Goal: Use online tool/utility: Utilize a website feature to perform a specific function

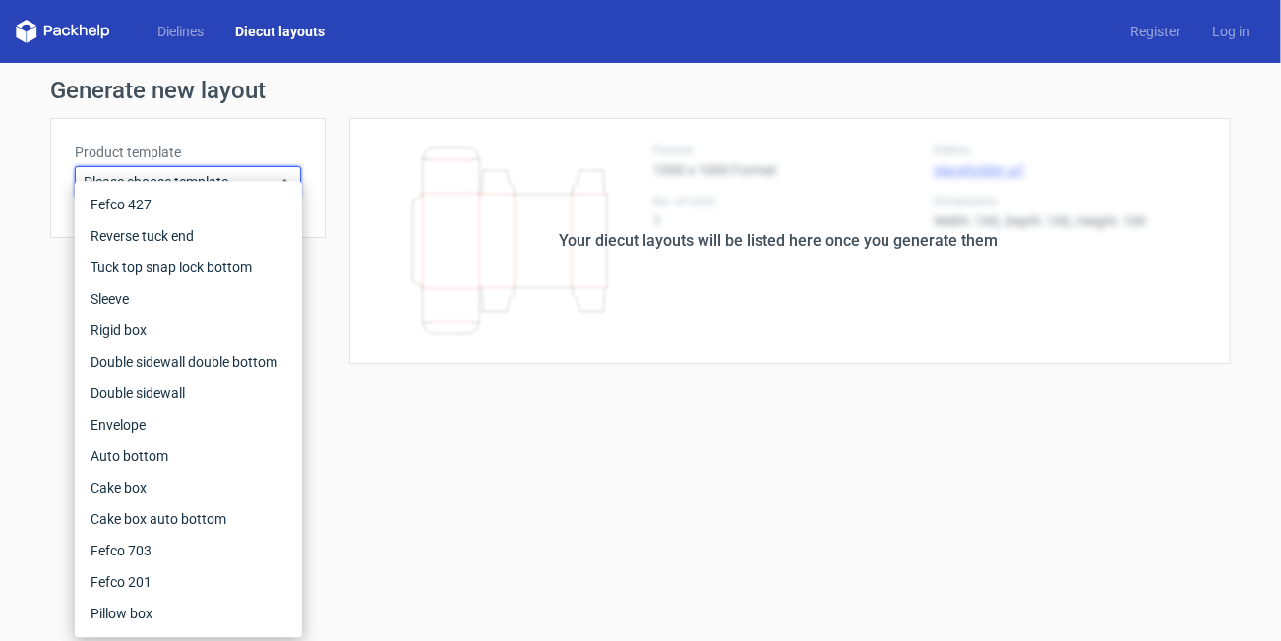
drag, startPoint x: 415, startPoint y: 425, endPoint x: 376, endPoint y: 400, distance: 46.4
click at [415, 426] on form "Generate new layout Product template Please choose template Your diecut layouts…" at bounding box center [640, 352] width 1281 height 578
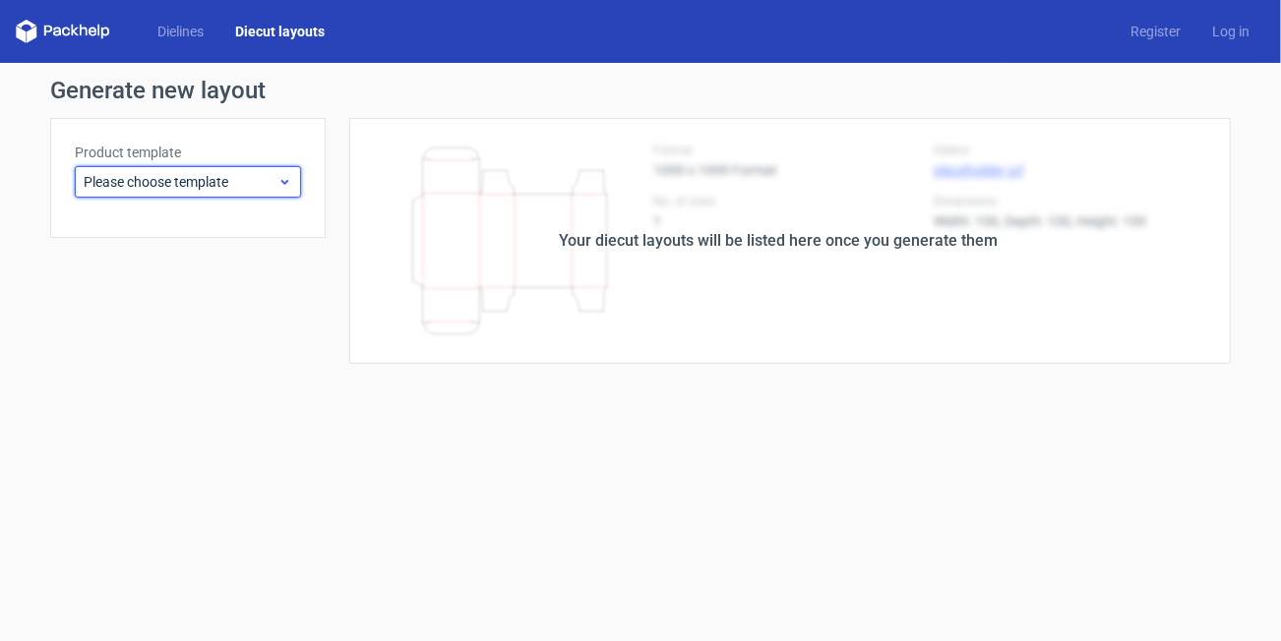
click at [235, 181] on span "Please choose template" at bounding box center [181, 182] width 194 height 20
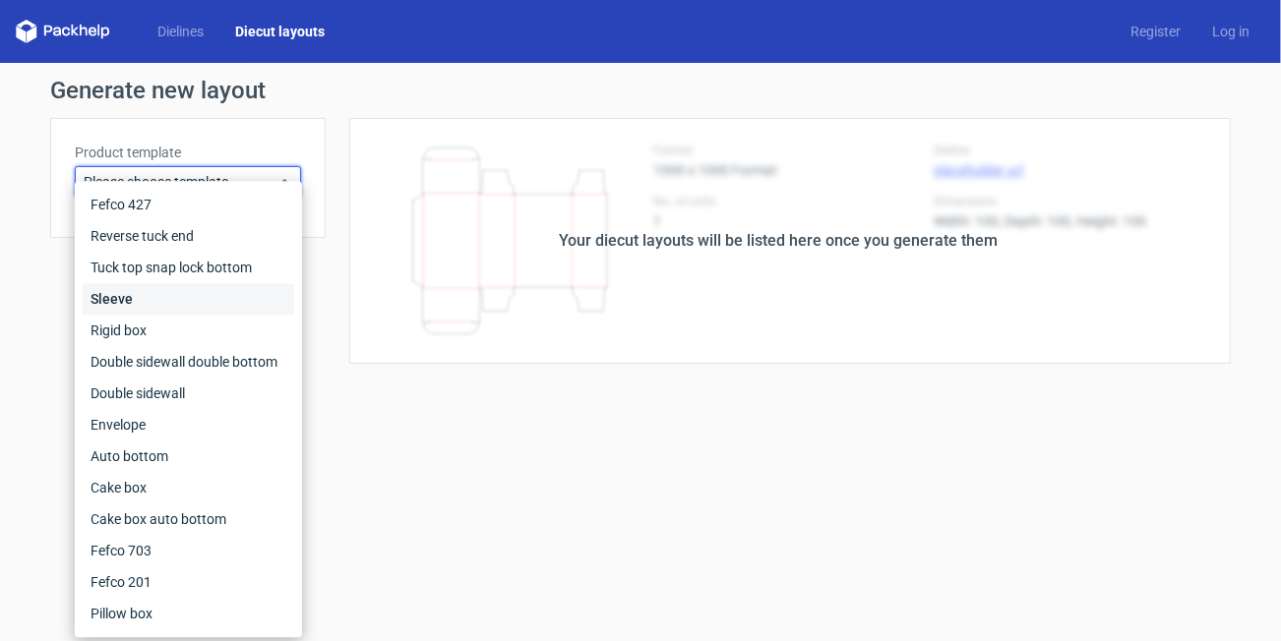
click at [147, 308] on div "Sleeve" at bounding box center [189, 298] width 212 height 31
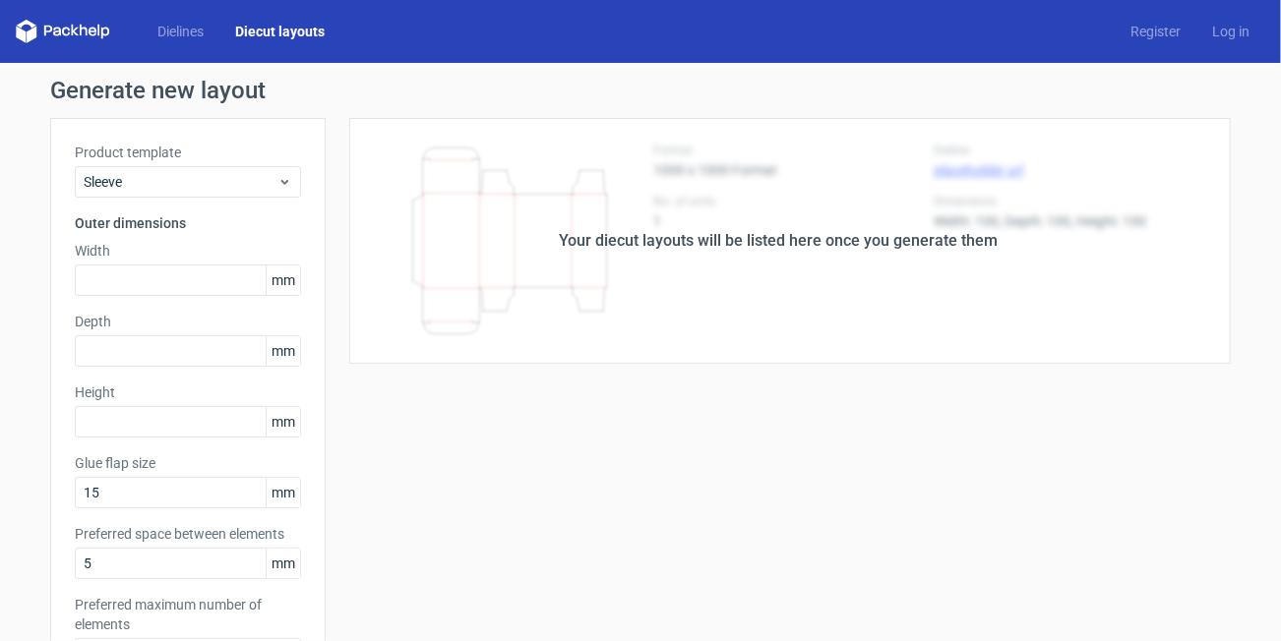
click at [293, 38] on link "Diecut layouts" at bounding box center [279, 32] width 121 height 20
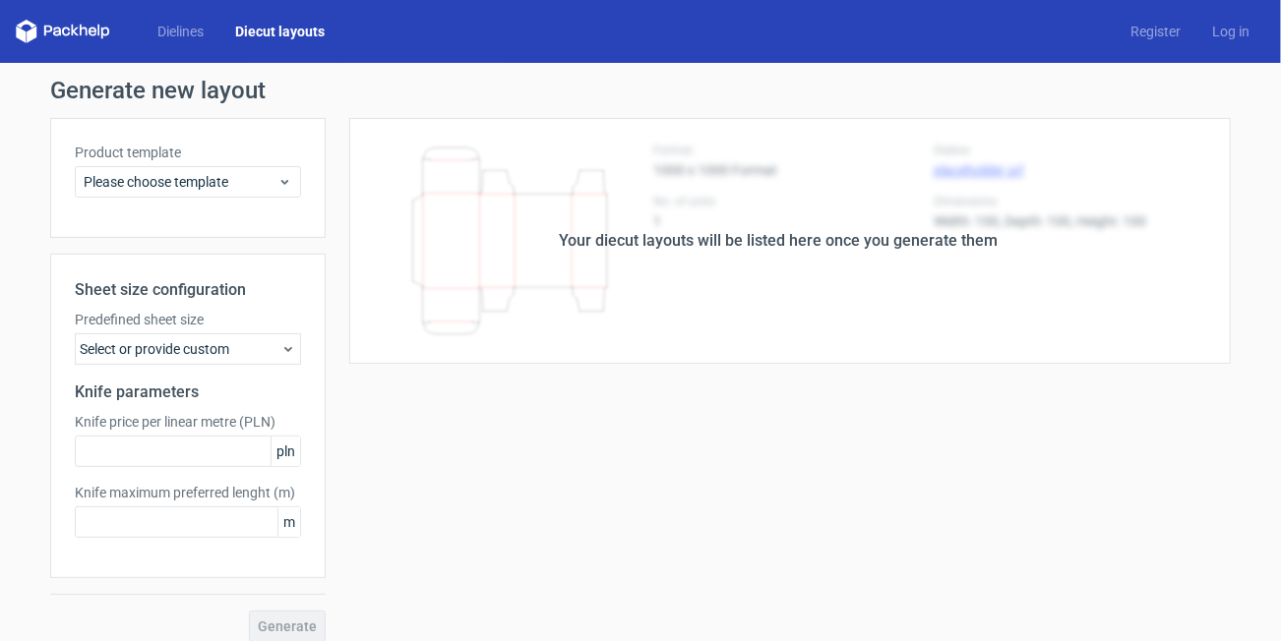
click at [287, 26] on link "Diecut layouts" at bounding box center [279, 32] width 121 height 20
click at [286, 26] on link "Diecut layouts" at bounding box center [279, 32] width 121 height 20
click at [188, 35] on link "Dielines" at bounding box center [181, 32] width 78 height 20
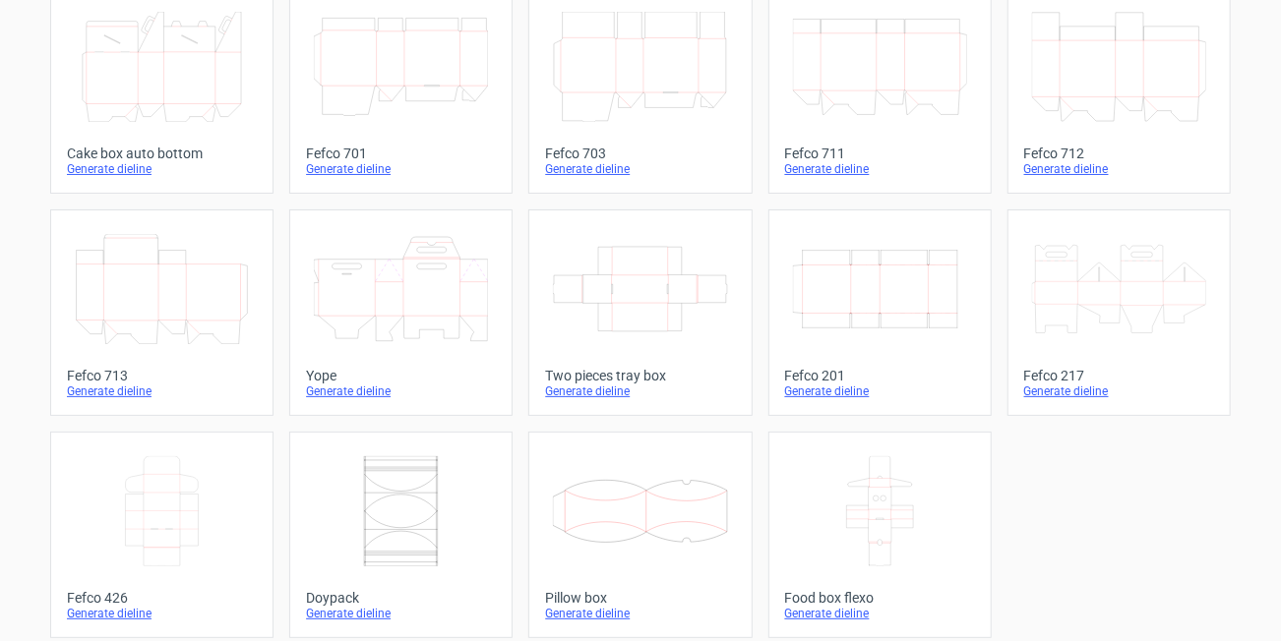
scroll to position [584, 0]
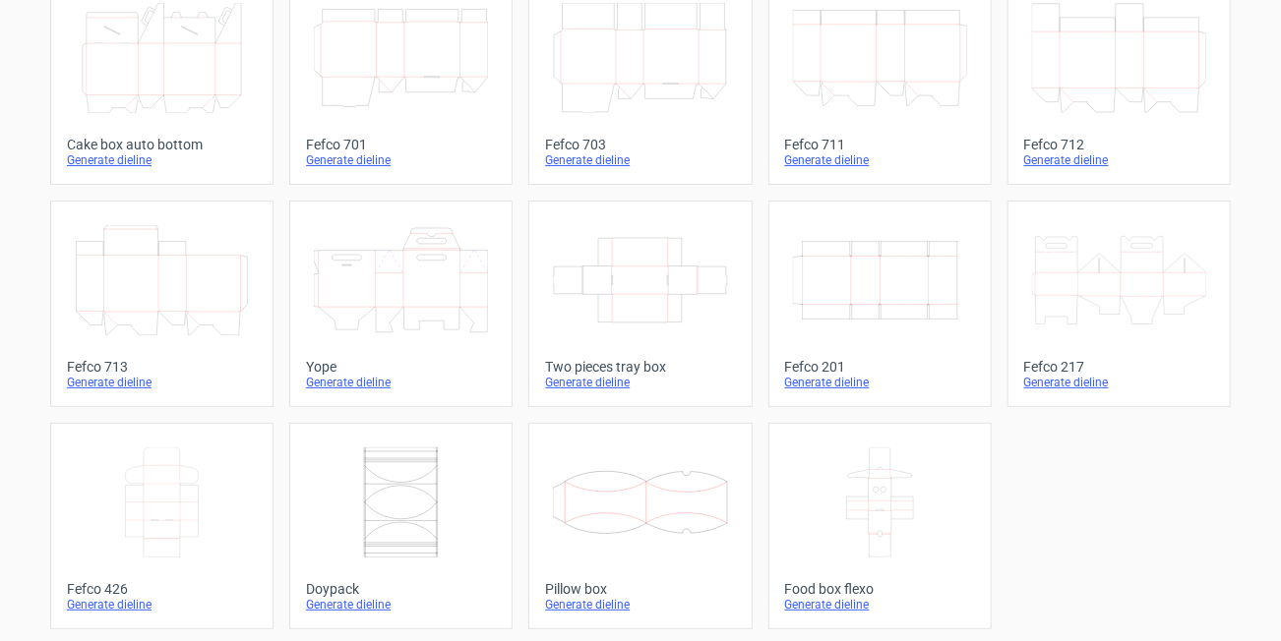
click at [885, 301] on icon "Width Depth Height" at bounding box center [880, 280] width 174 height 110
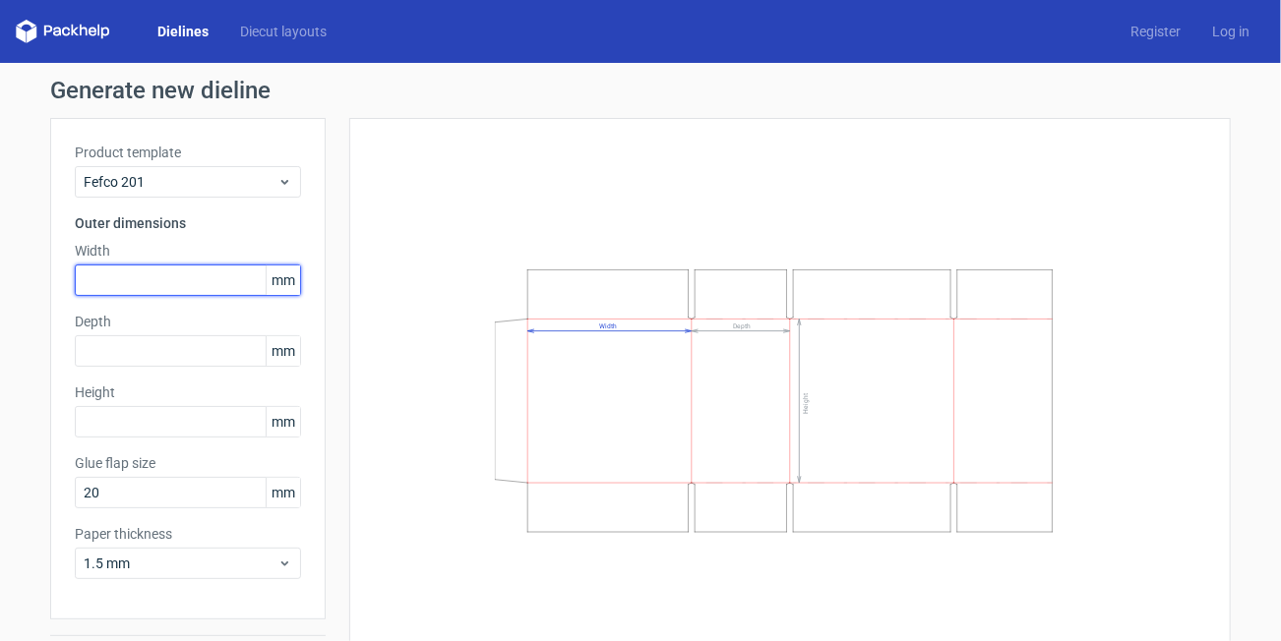
click at [146, 288] on input "text" at bounding box center [188, 280] width 226 height 31
click at [158, 288] on input "84" at bounding box center [188, 280] width 226 height 31
type input "80"
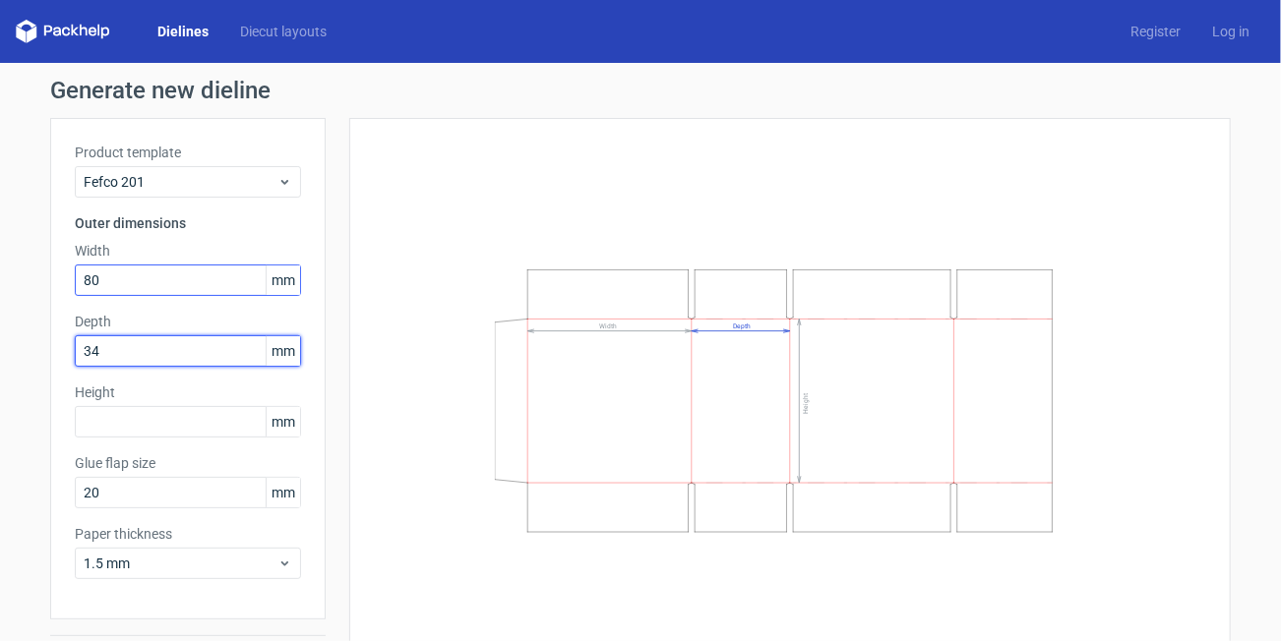
type input "34"
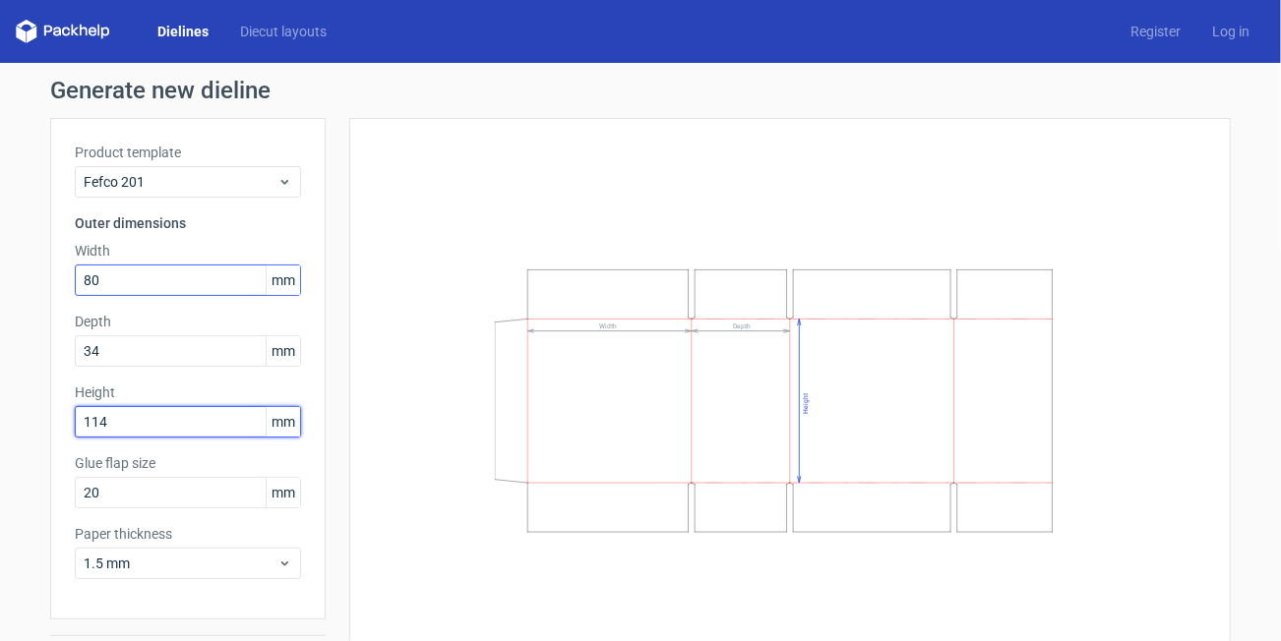
type input "114"
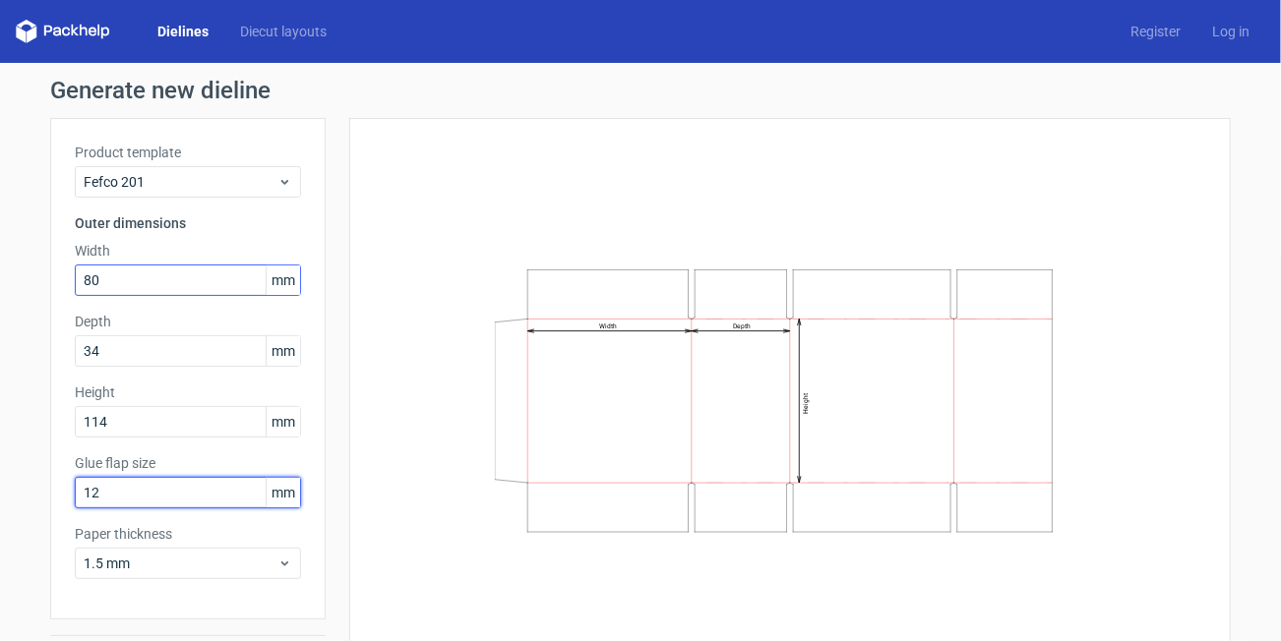
type input "12"
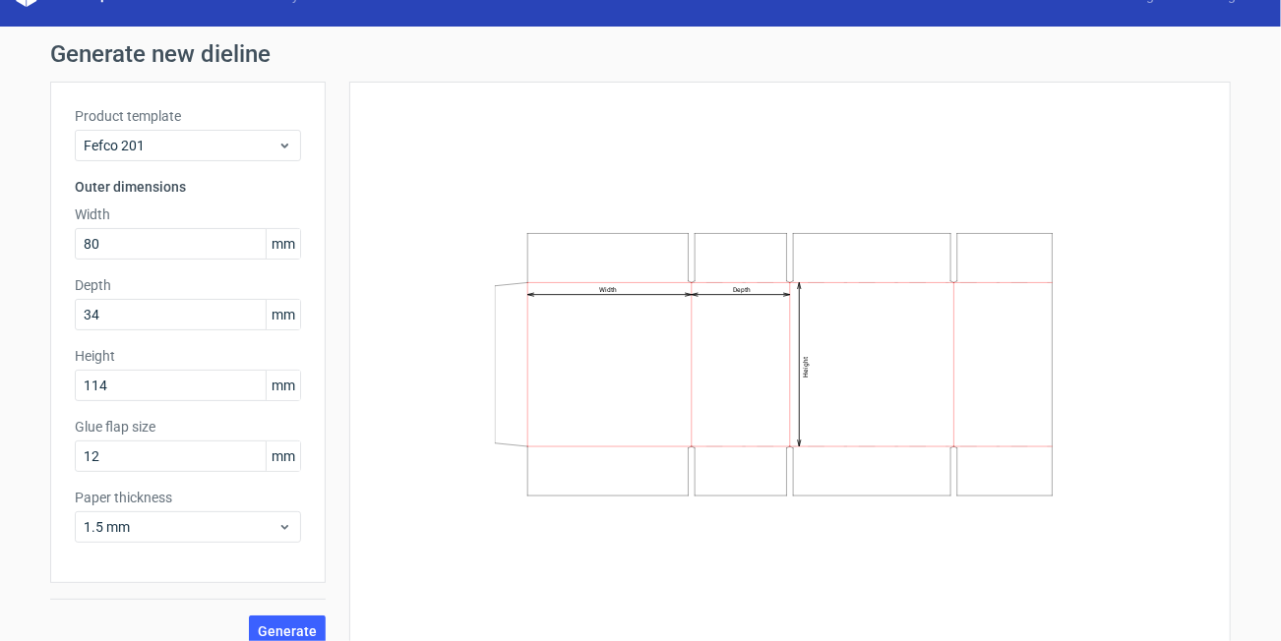
scroll to position [56, 0]
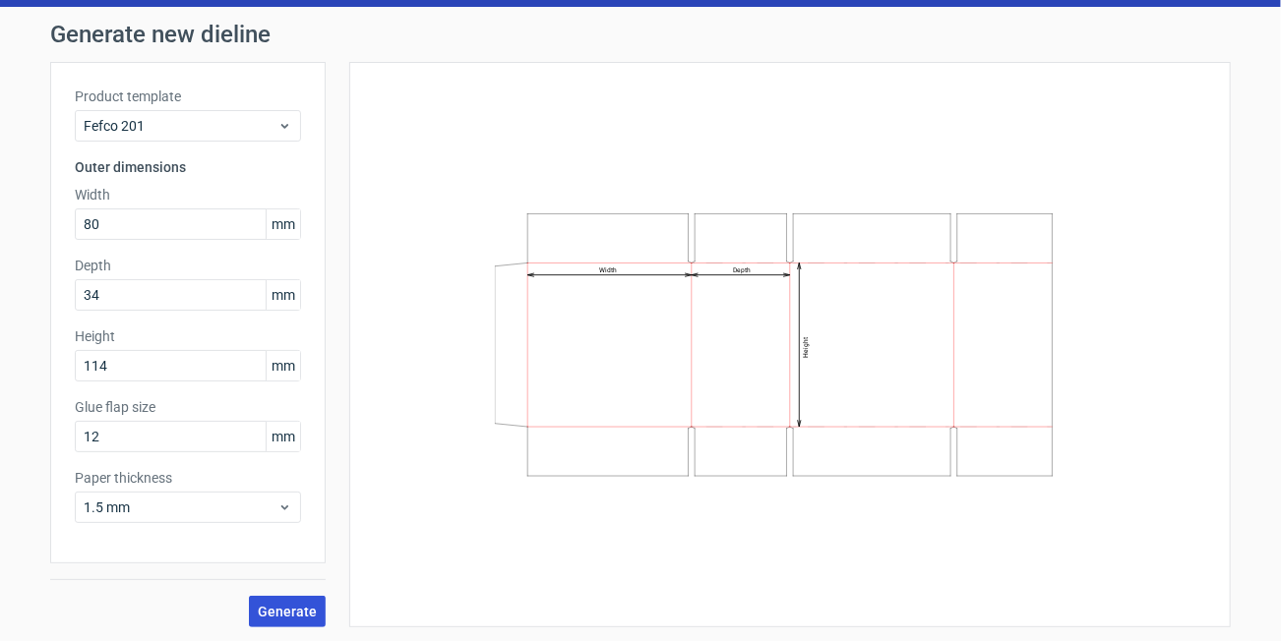
click at [253, 605] on button "Generate" at bounding box center [287, 611] width 77 height 31
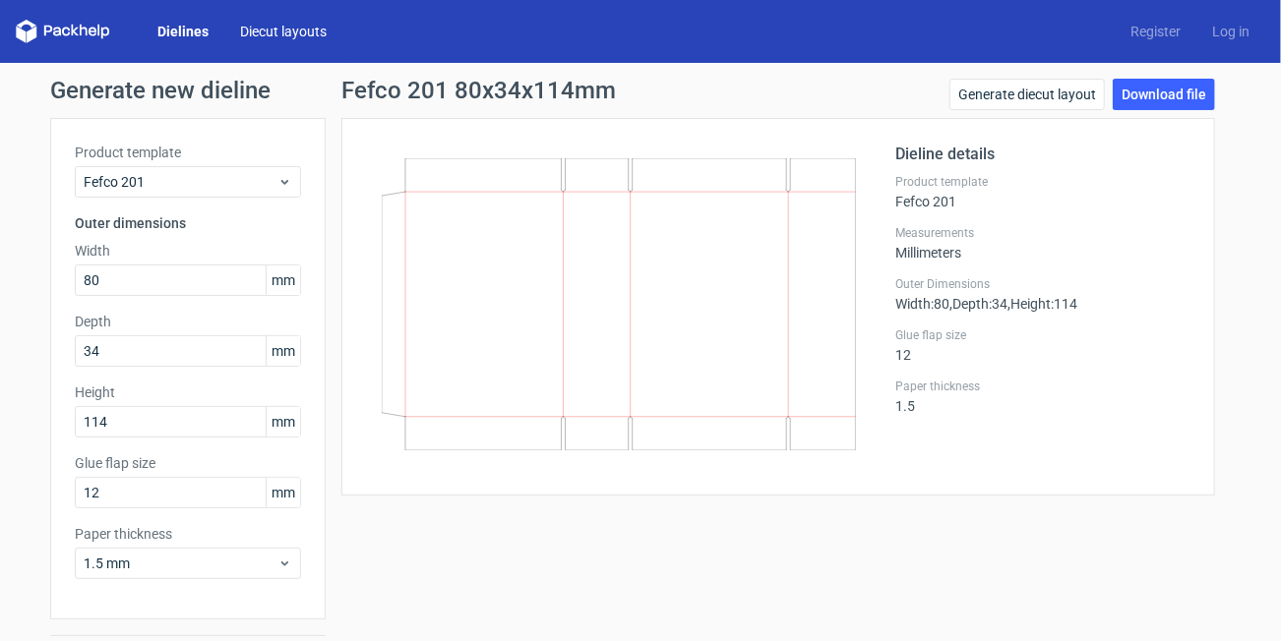
click at [298, 22] on link "Diecut layouts" at bounding box center [283, 32] width 118 height 20
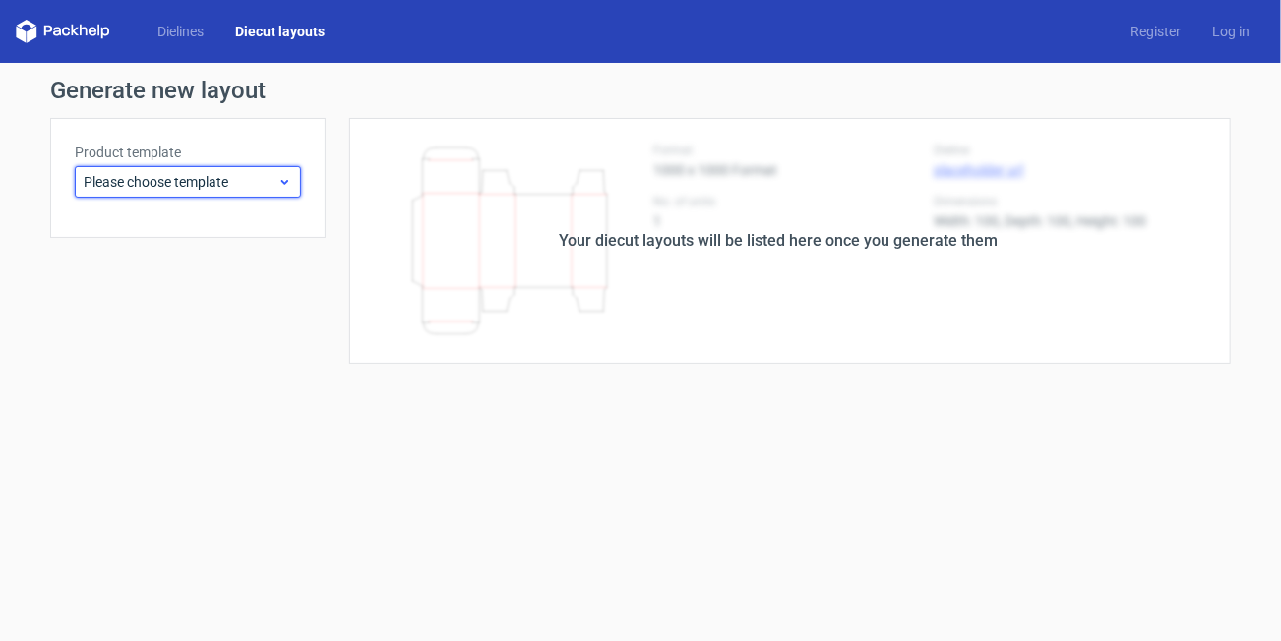
click at [145, 187] on span "Please choose template" at bounding box center [181, 182] width 194 height 20
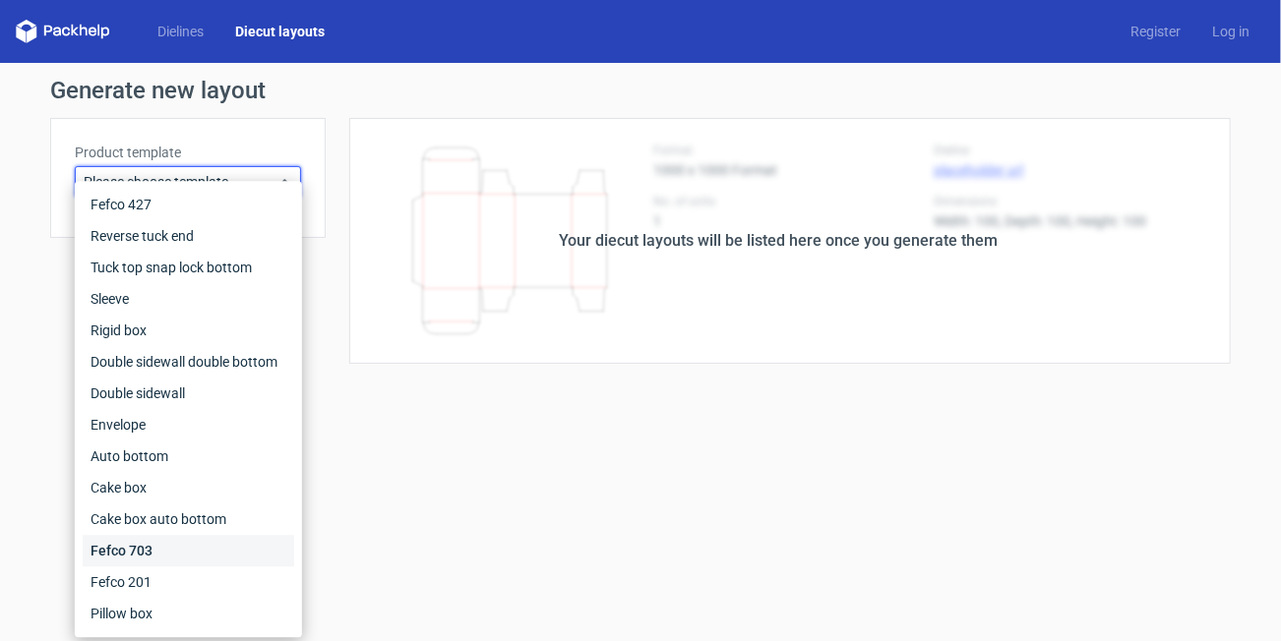
click at [123, 547] on div "Fefco 703" at bounding box center [189, 550] width 212 height 31
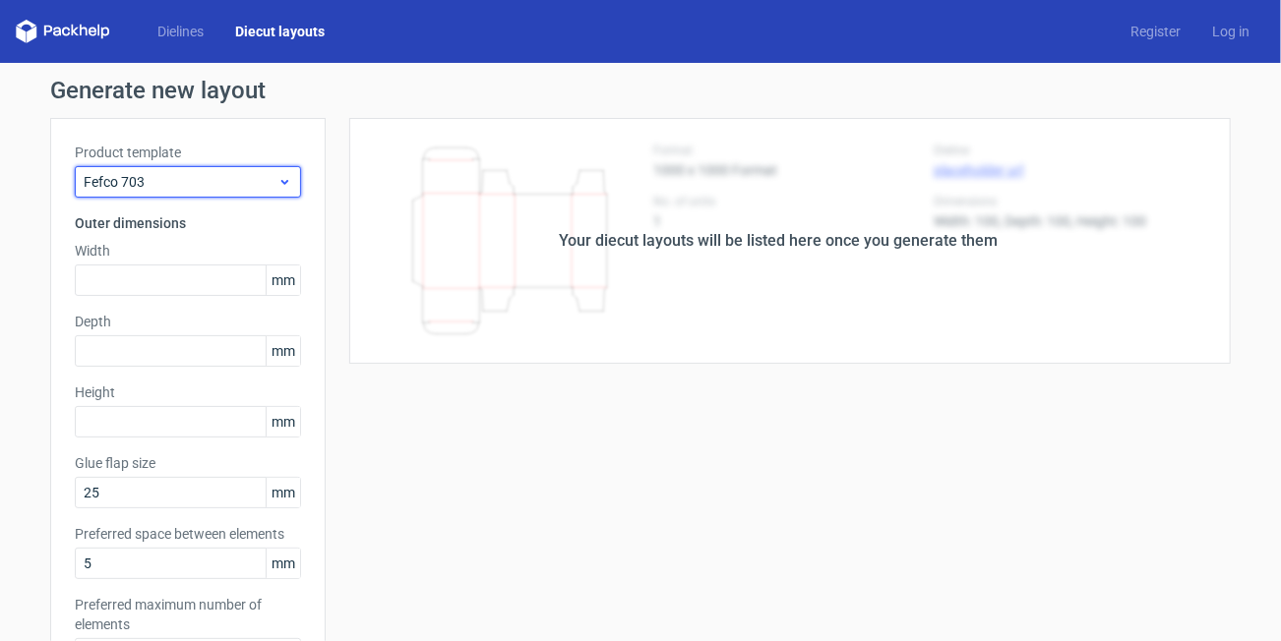
click at [164, 181] on span "Fefco 703" at bounding box center [181, 182] width 194 height 20
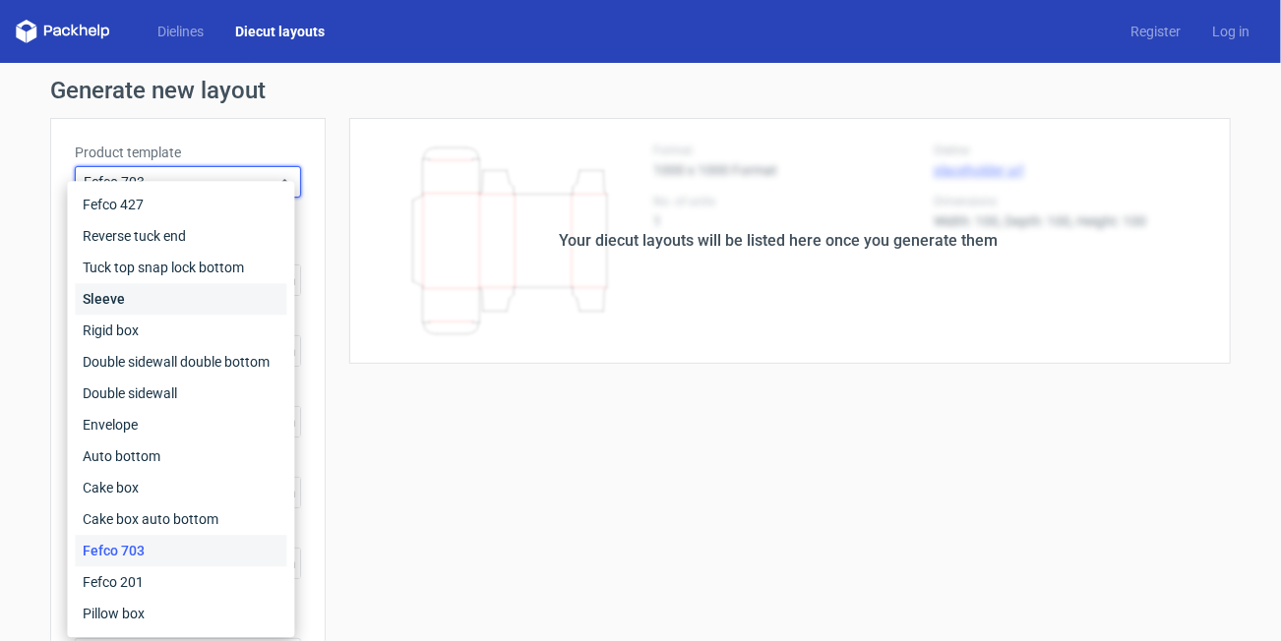
click at [126, 292] on div "Sleeve" at bounding box center [181, 298] width 212 height 31
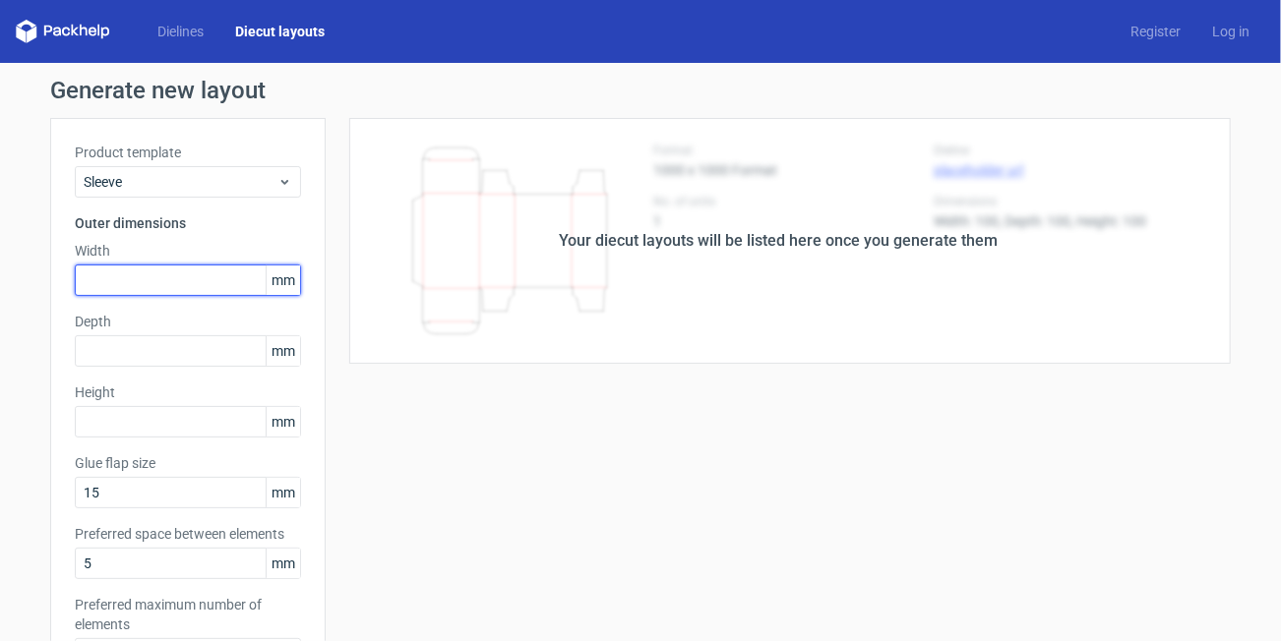
click at [126, 290] on input "text" at bounding box center [188, 280] width 226 height 31
type input "80"
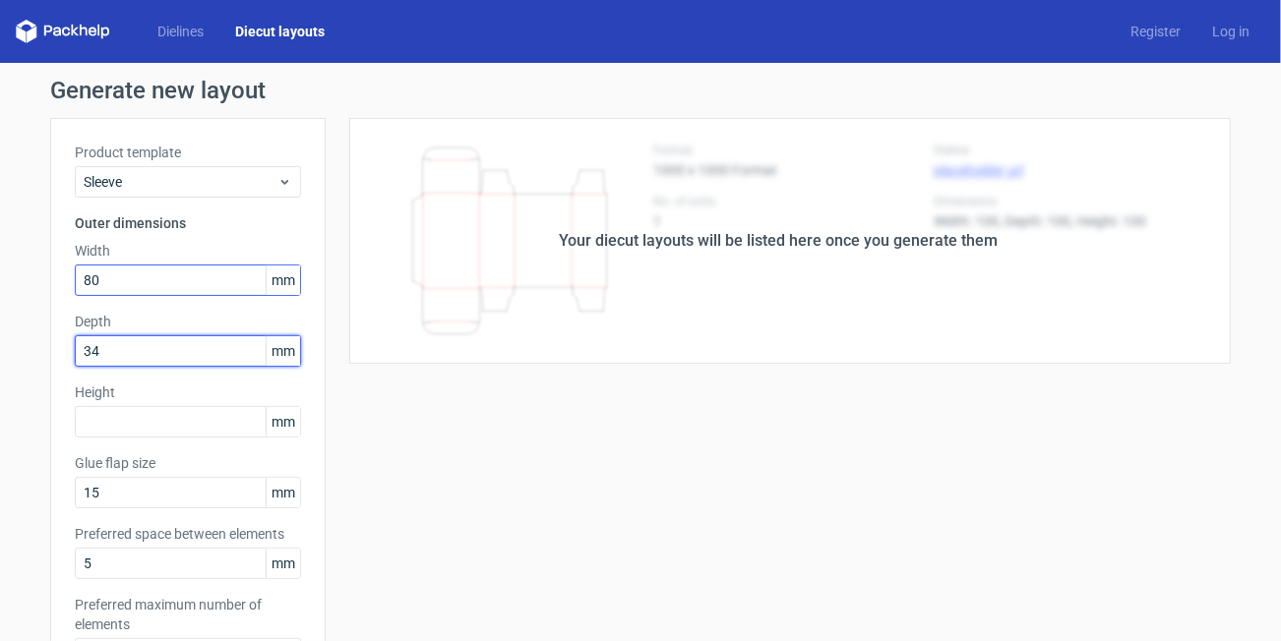
type input "34"
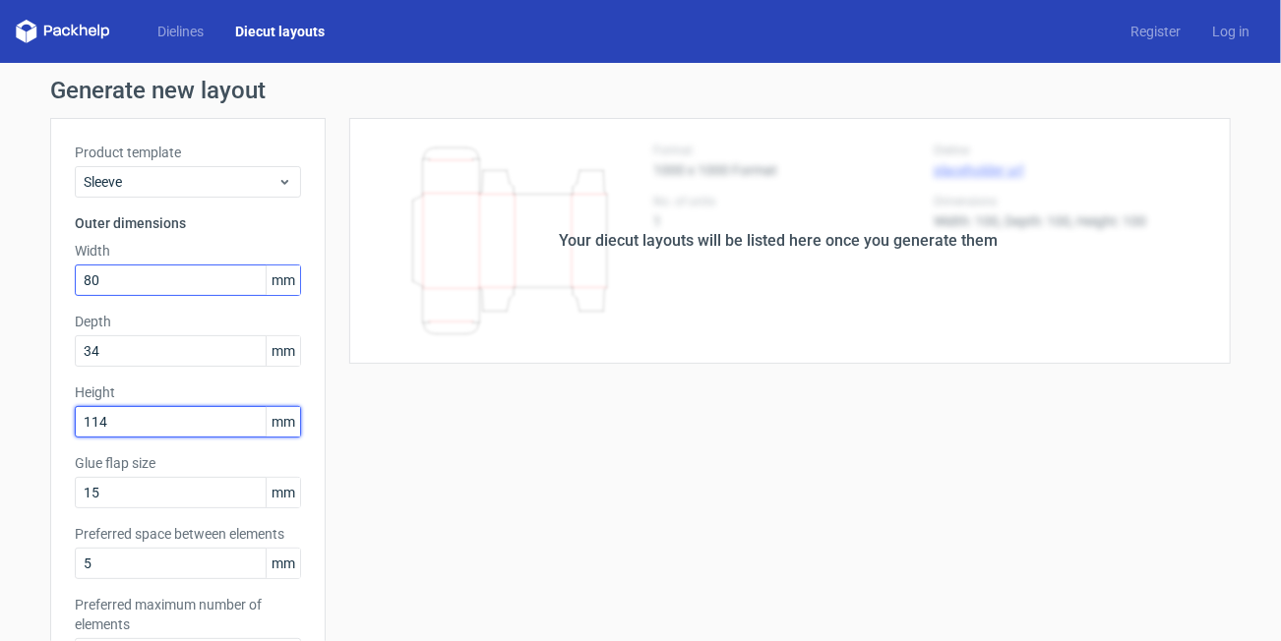
type input "114"
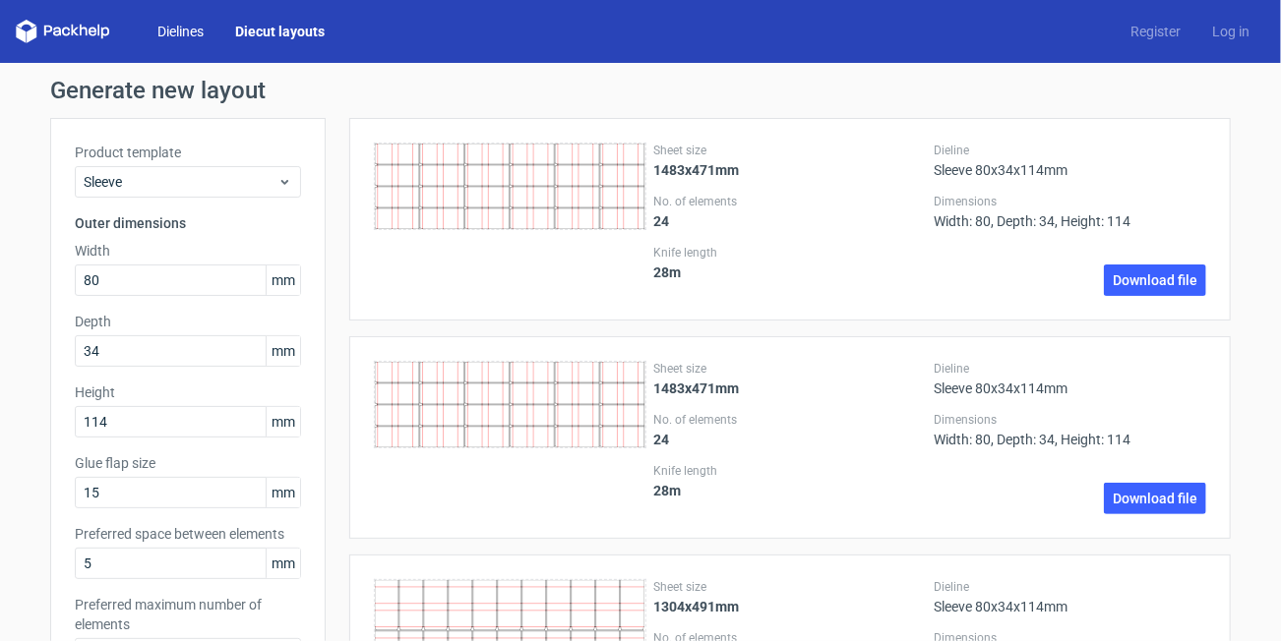
click at [158, 29] on link "Dielines" at bounding box center [181, 32] width 78 height 20
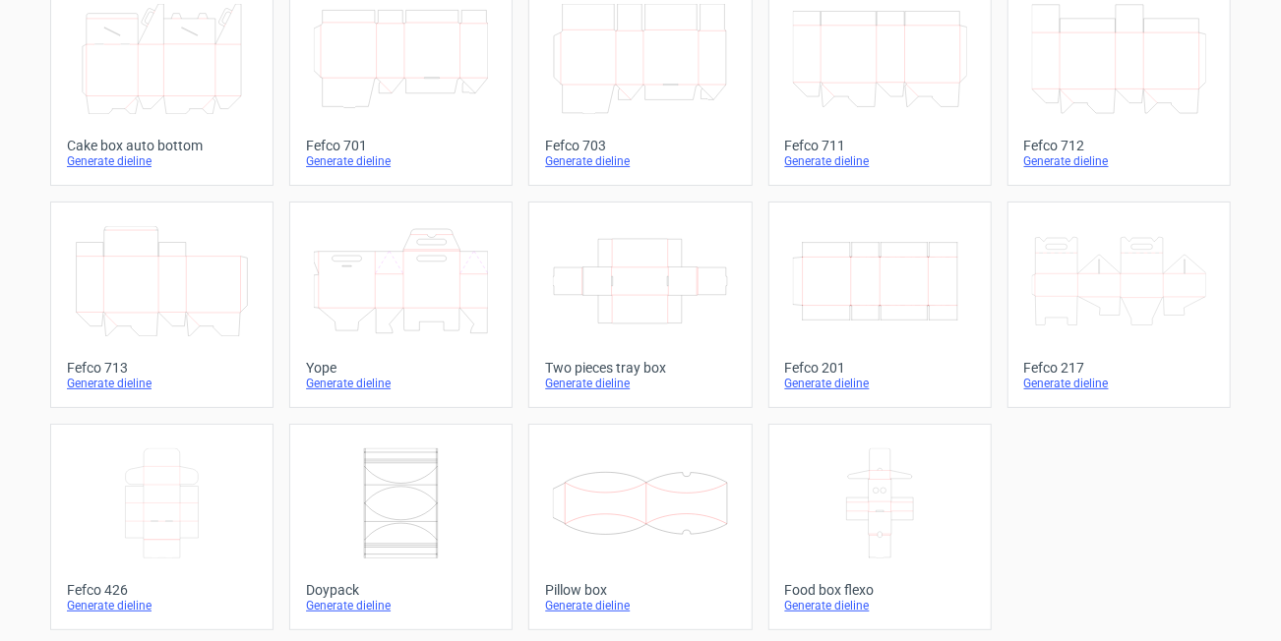
scroll to position [584, 0]
click at [819, 382] on div "Generate dieline" at bounding box center [880, 383] width 190 height 16
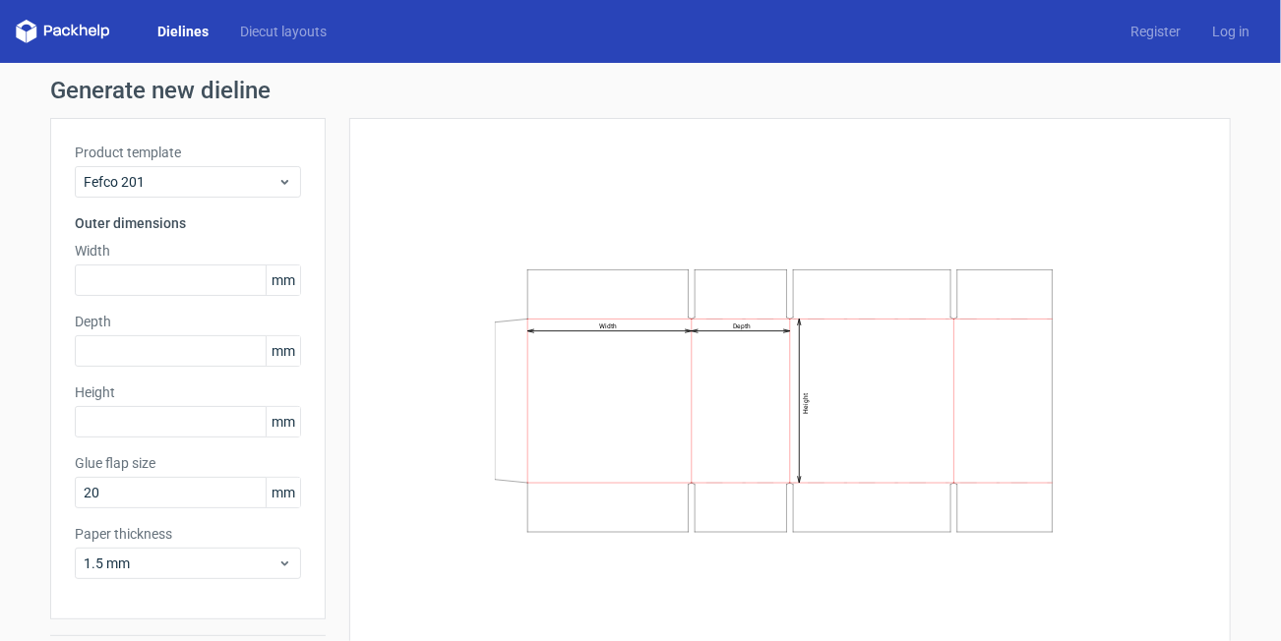
click at [257, 163] on div "Product template Fefco 201" at bounding box center [188, 170] width 226 height 55
click at [259, 185] on span "Fefco 201" at bounding box center [181, 182] width 194 height 20
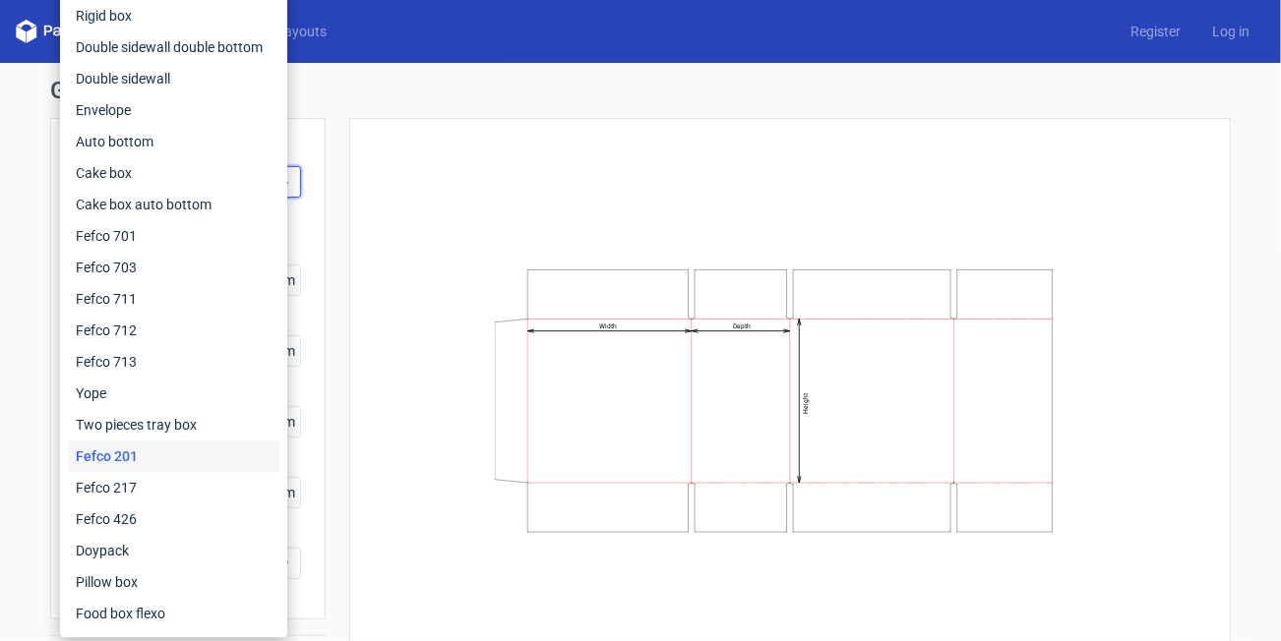
click at [407, 158] on div "Width Depth Height" at bounding box center [790, 401] width 832 height 516
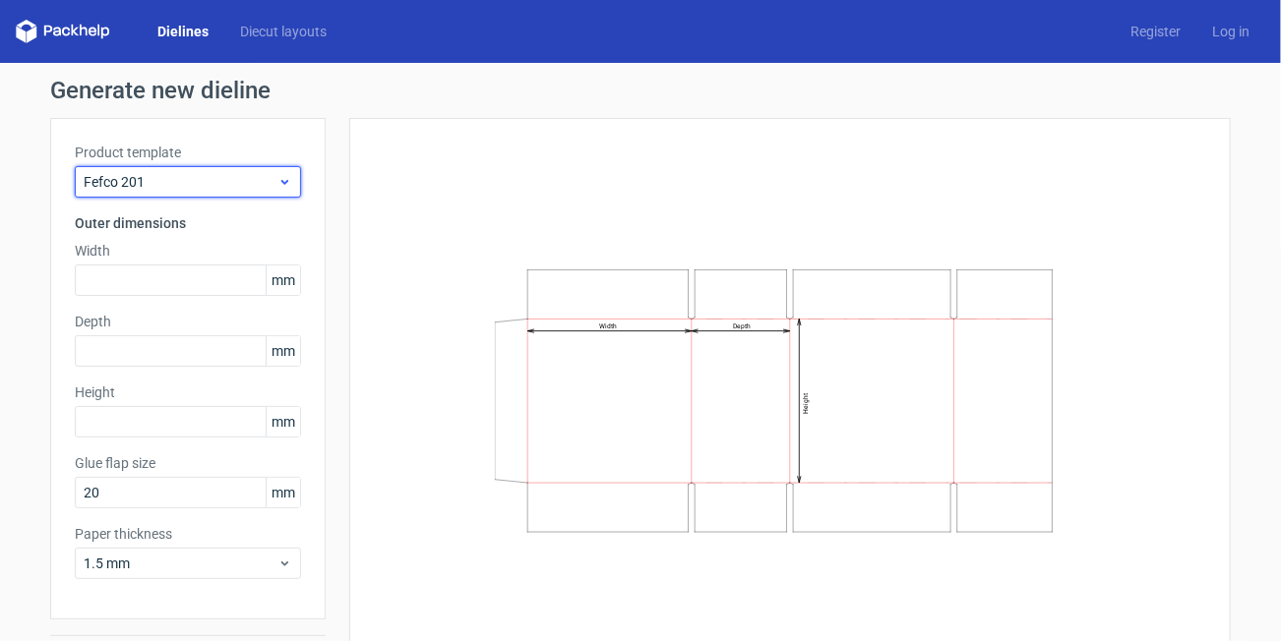
click at [277, 178] on icon at bounding box center [284, 182] width 15 height 16
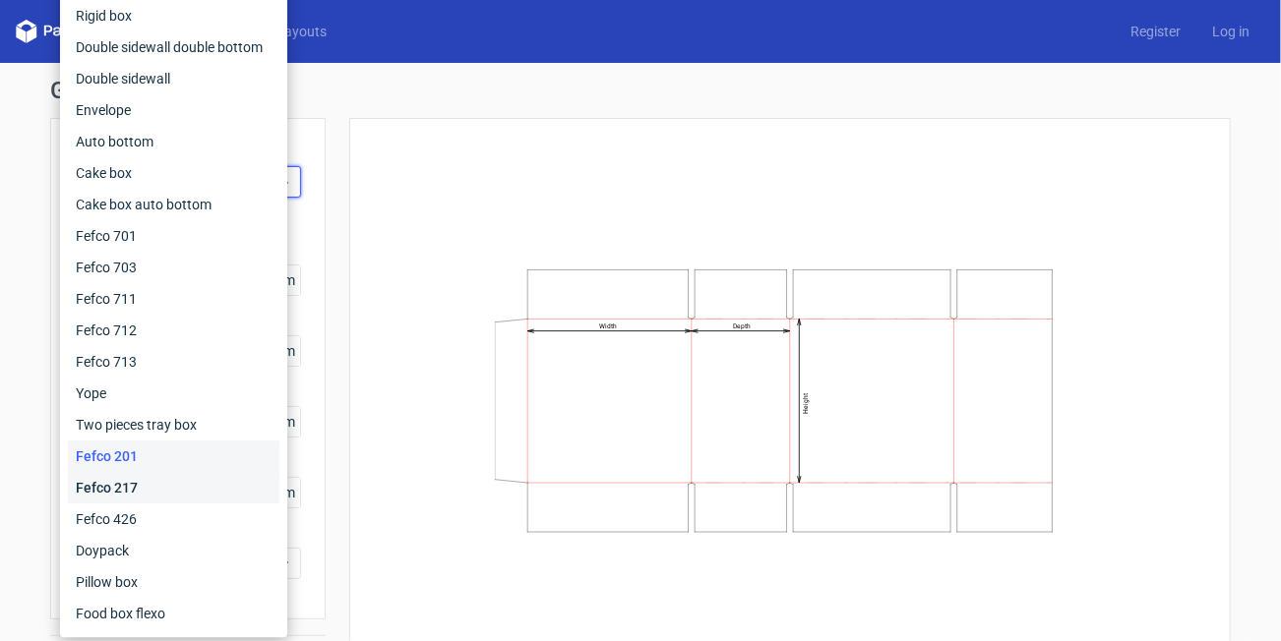
click at [136, 489] on div "Fefco 217" at bounding box center [174, 487] width 212 height 31
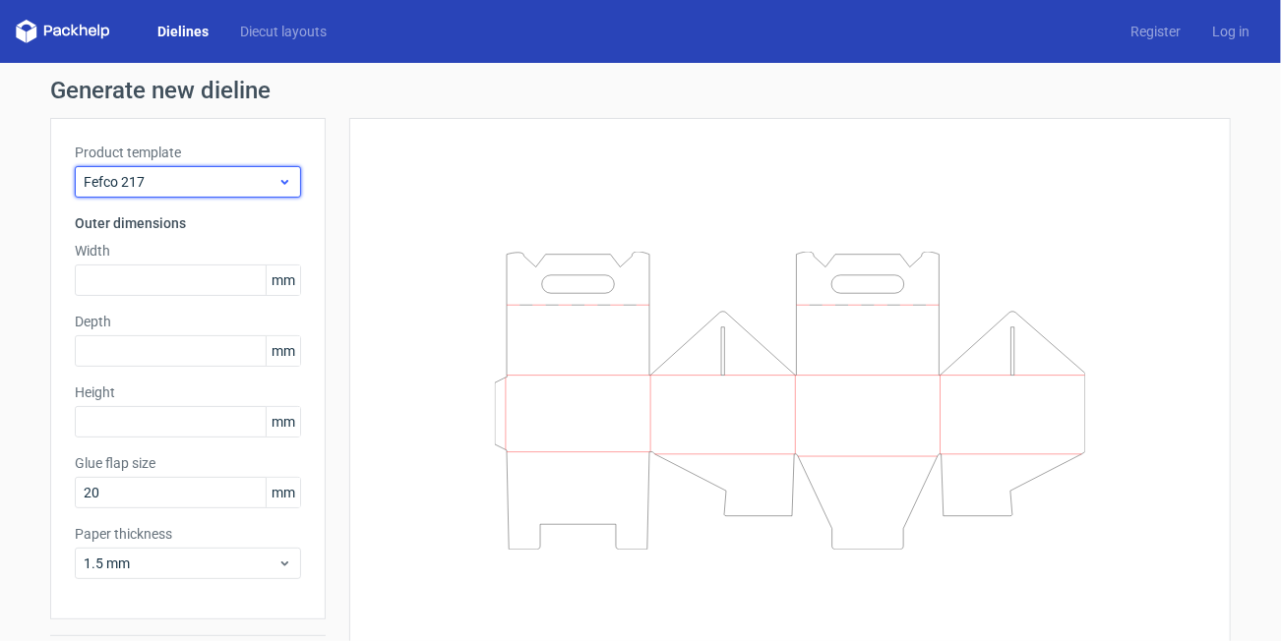
click at [238, 189] on span "Fefco 217" at bounding box center [181, 182] width 194 height 20
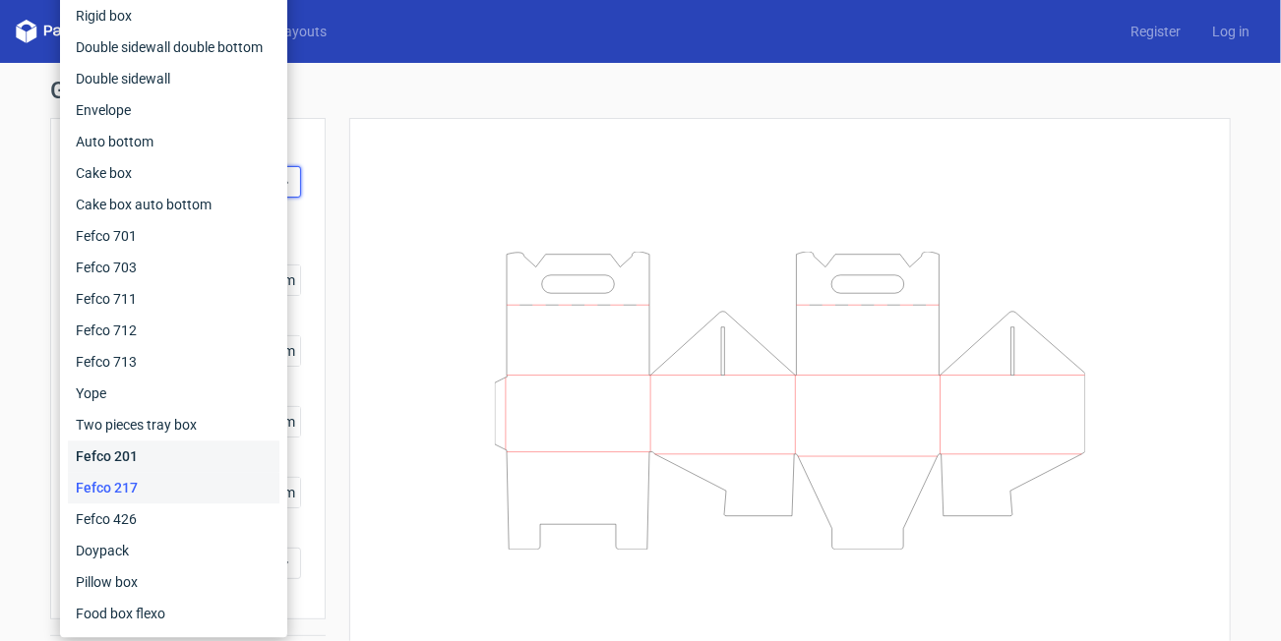
click at [151, 464] on div "Fefco 201" at bounding box center [174, 456] width 212 height 31
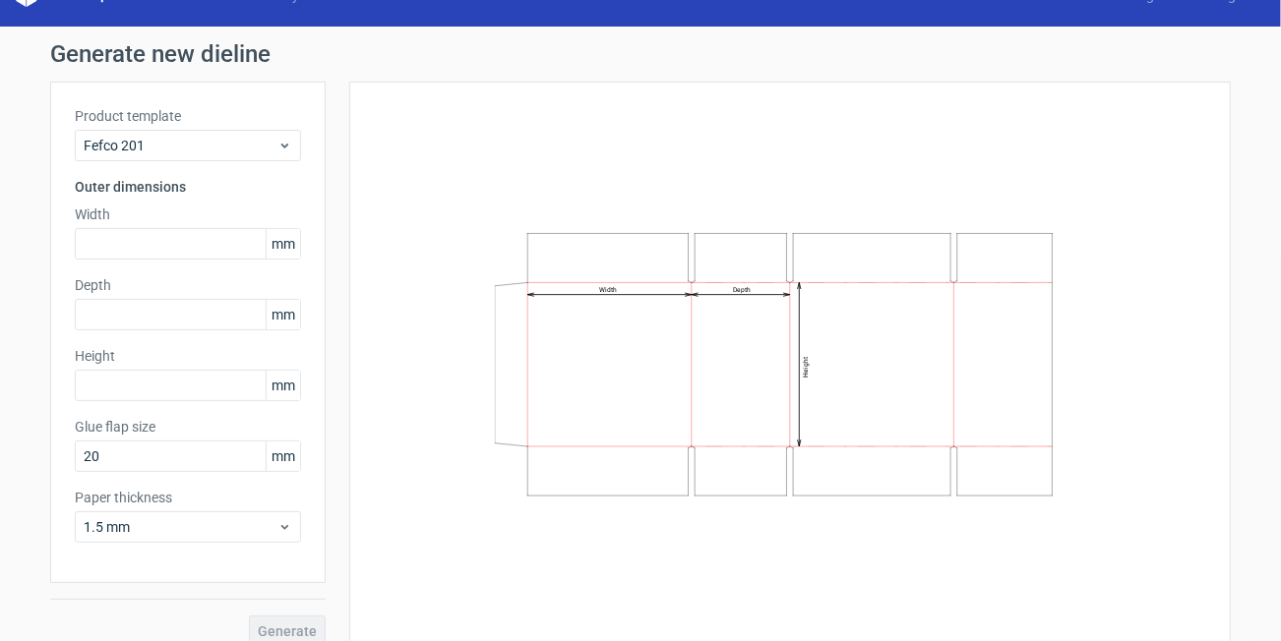
scroll to position [56, 0]
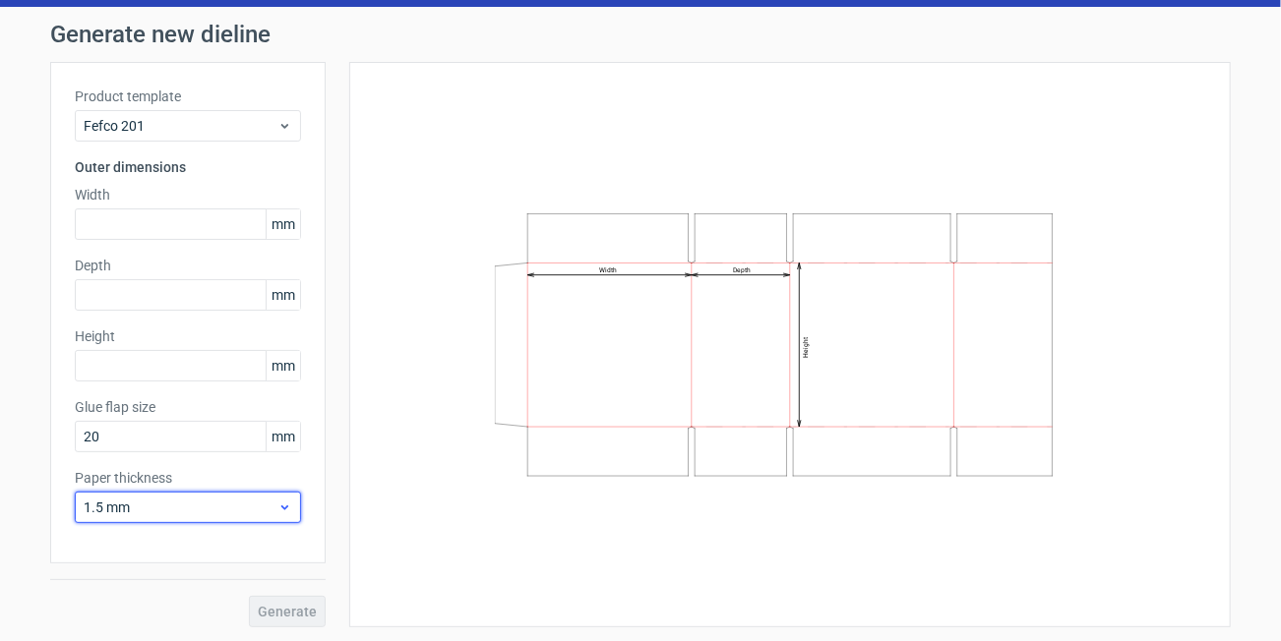
click at [246, 516] on div "1.5 mm" at bounding box center [188, 507] width 226 height 31
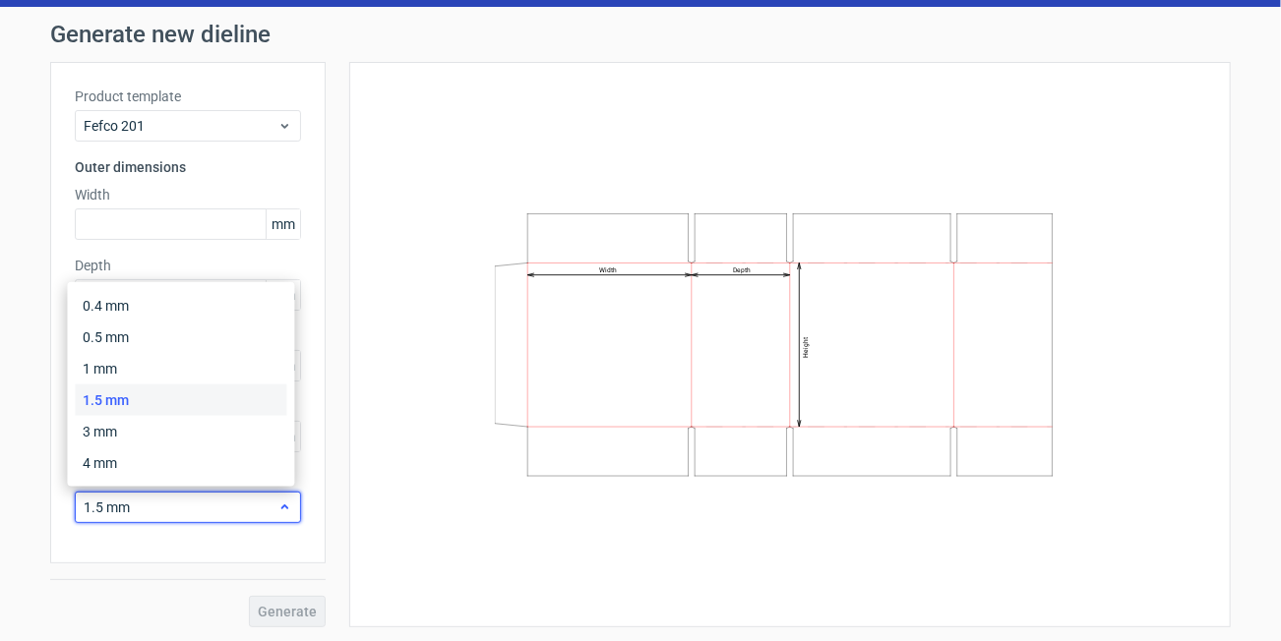
click at [228, 505] on span "1.5 mm" at bounding box center [181, 508] width 194 height 20
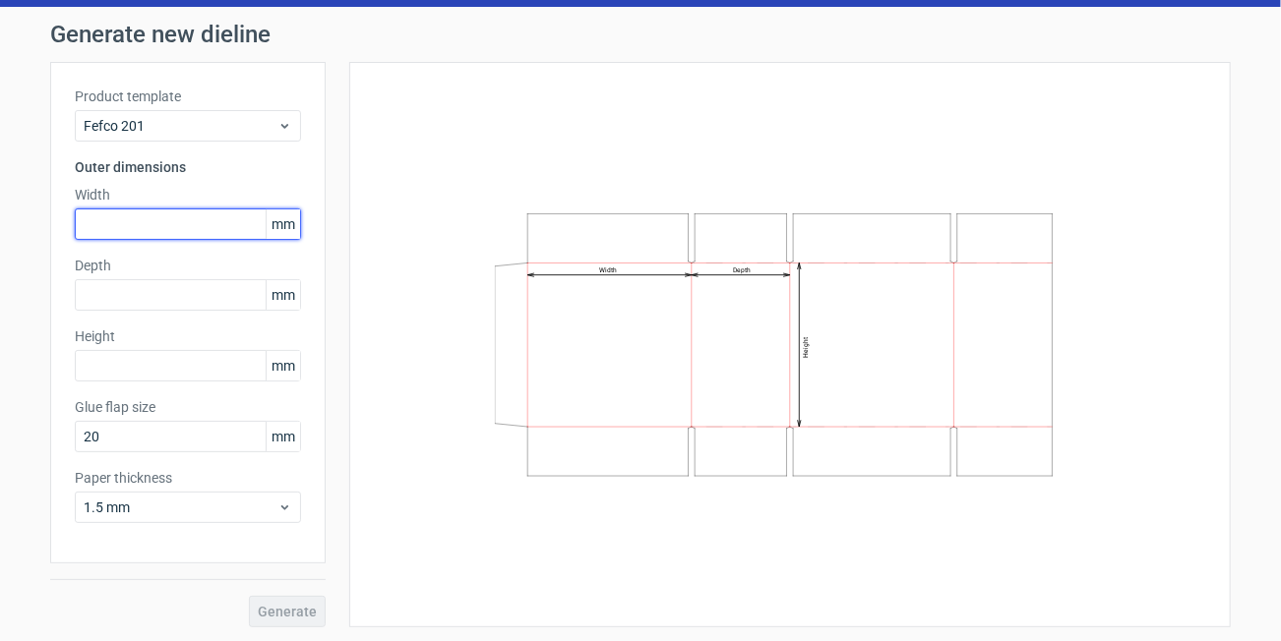
click at [171, 220] on input "text" at bounding box center [188, 224] width 226 height 31
type input "84"
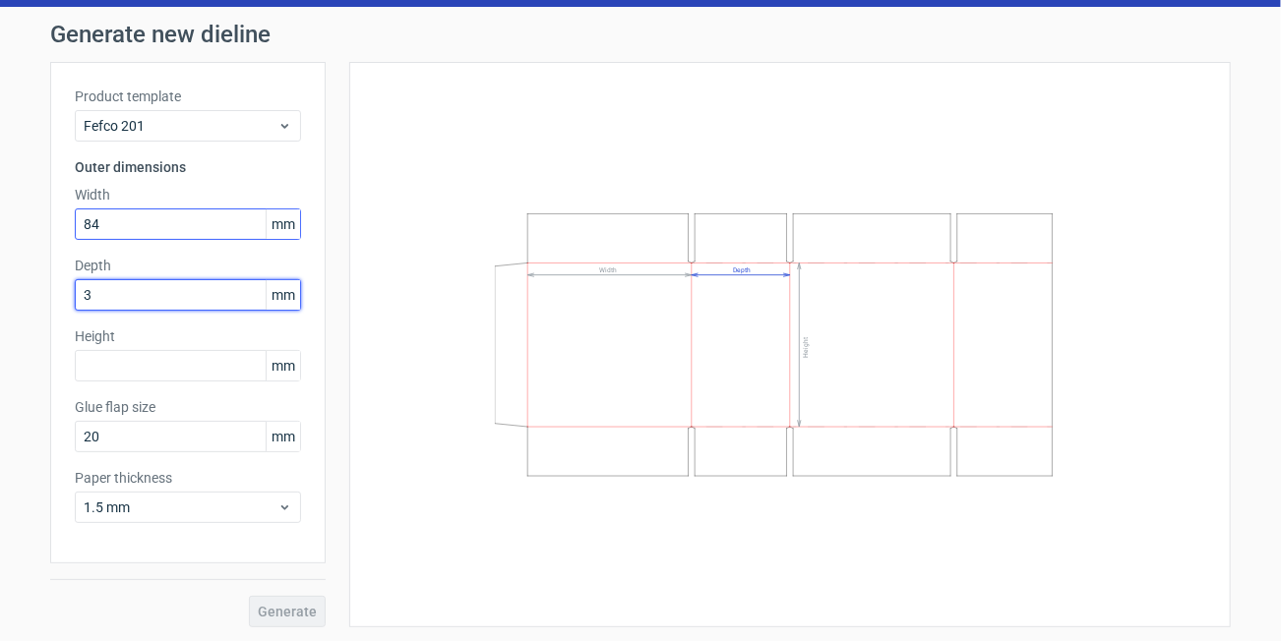
type input "3"
click at [171, 221] on input "84" at bounding box center [188, 224] width 226 height 31
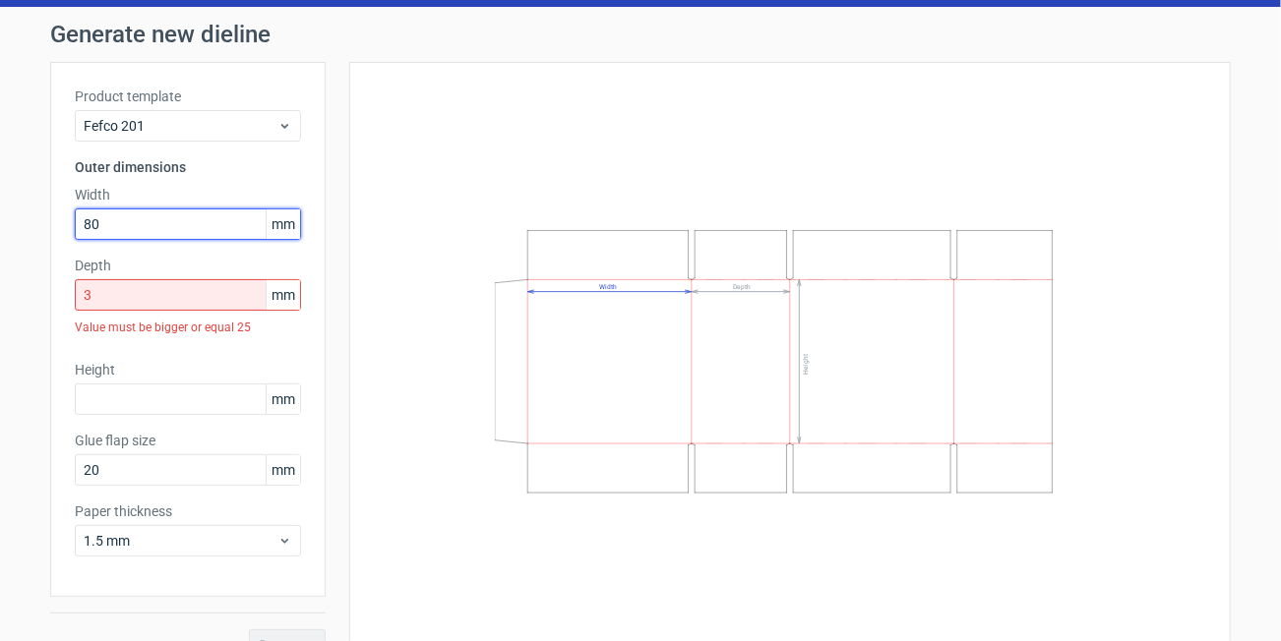
type input "80"
type input "34"
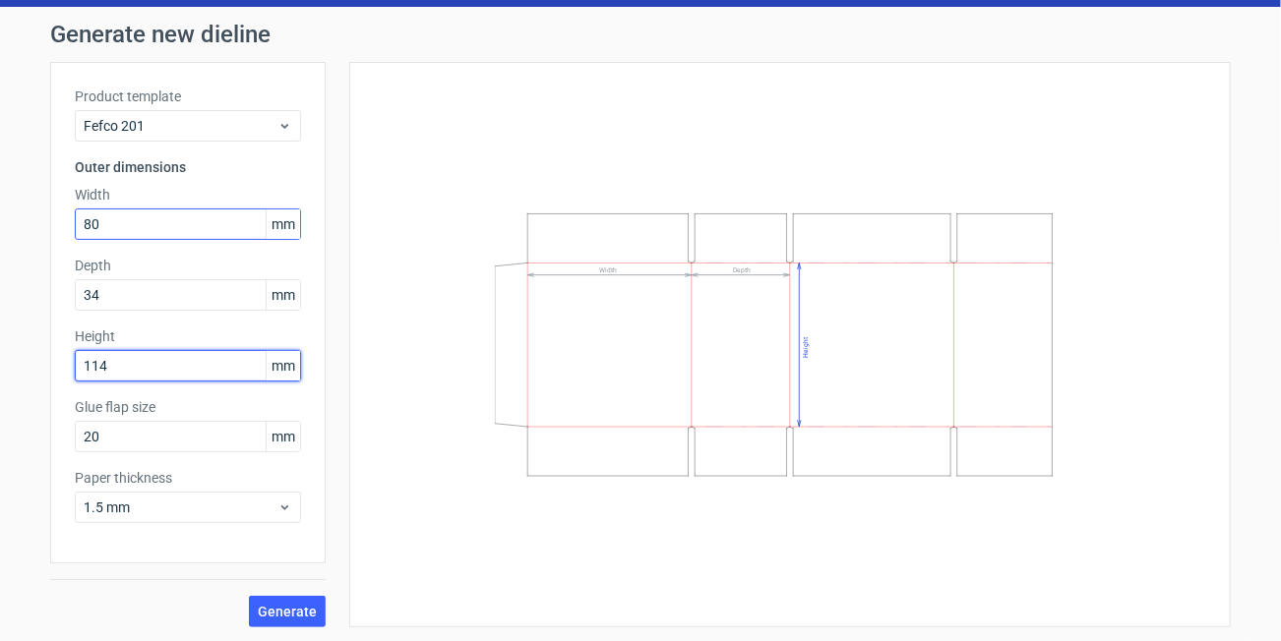
type input "114"
click at [249, 596] on button "Generate" at bounding box center [287, 611] width 77 height 31
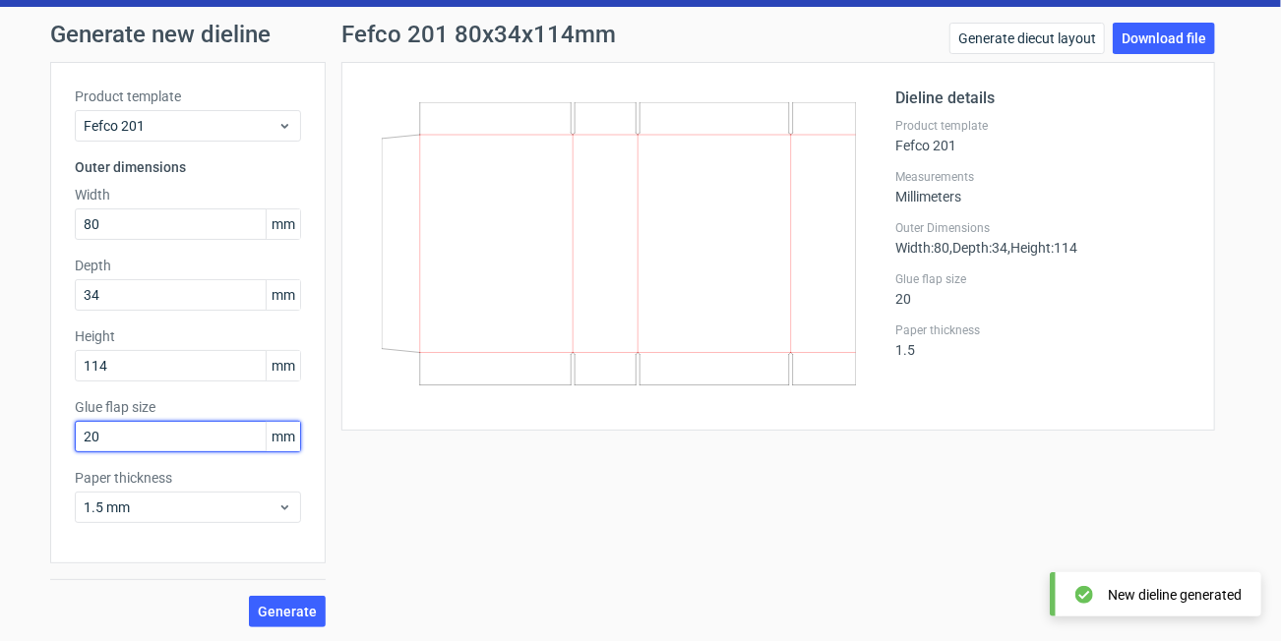
click at [126, 439] on input "20" at bounding box center [188, 436] width 226 height 31
type input "2"
type input "12"
click at [249, 596] on button "Generate" at bounding box center [287, 611] width 77 height 31
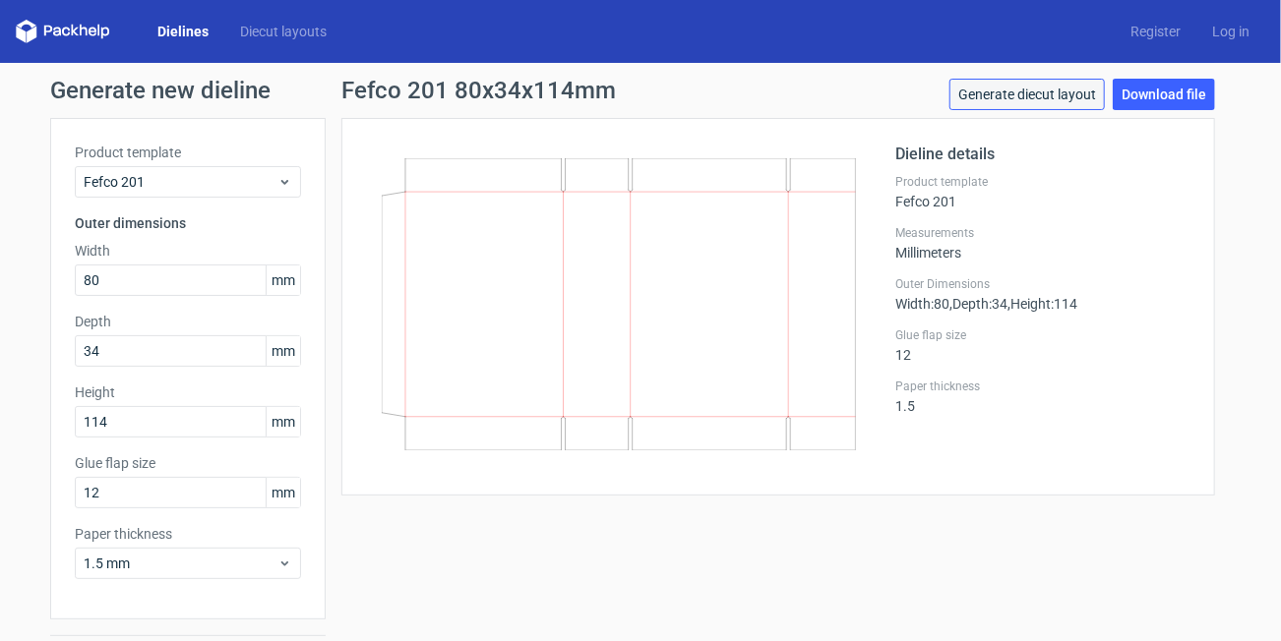
click at [1039, 99] on link "Generate diecut layout" at bounding box center [1026, 94] width 155 height 31
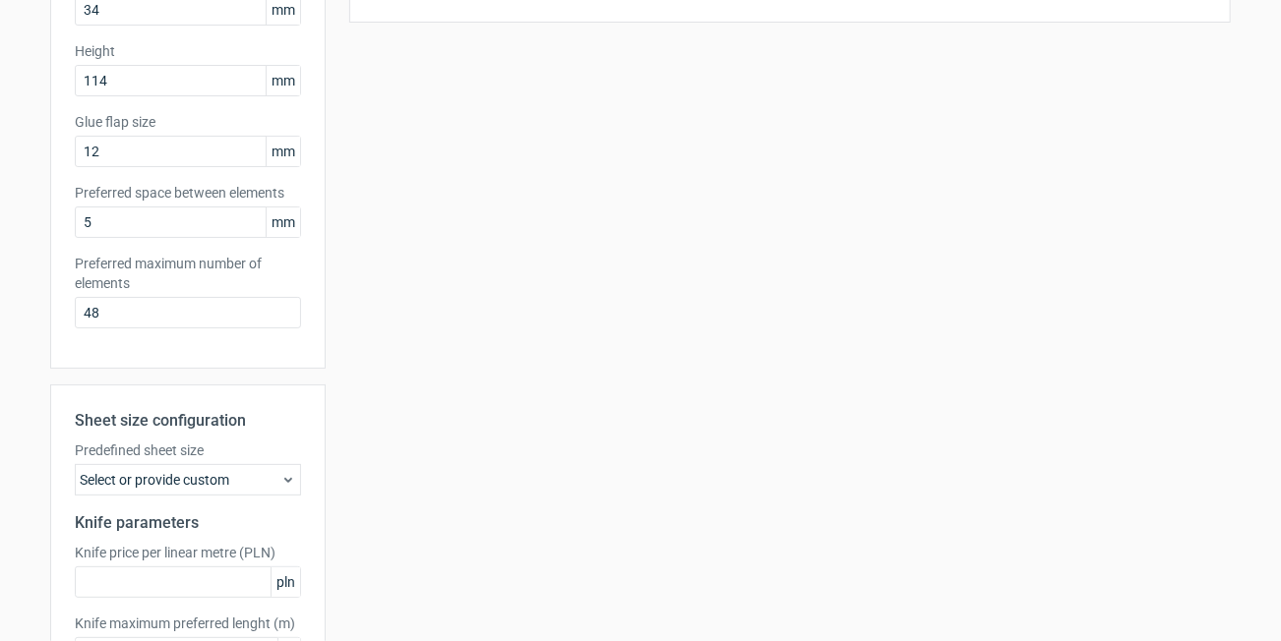
scroll to position [486, 0]
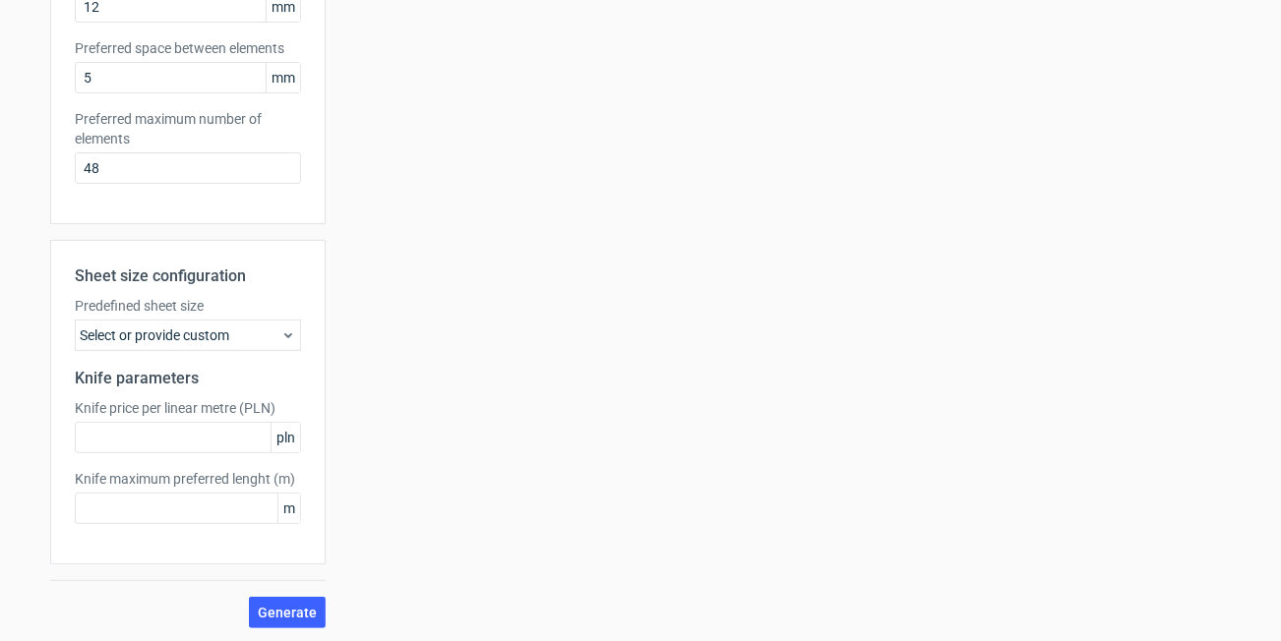
click at [326, 613] on div "Your diecut layouts will be listed here once you generate them Height Depth Wid…" at bounding box center [778, 130] width 905 height 997
click at [306, 613] on span "Generate" at bounding box center [287, 613] width 59 height 14
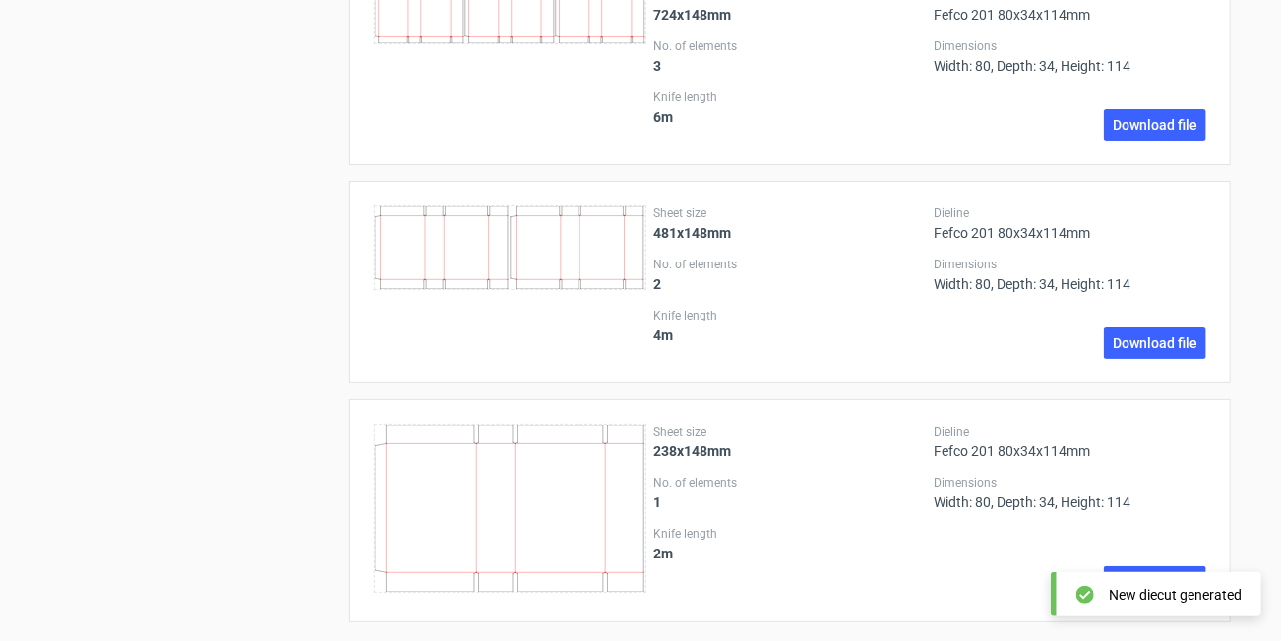
scroll to position [3272, 0]
